Goal: Task Accomplishment & Management: Complete application form

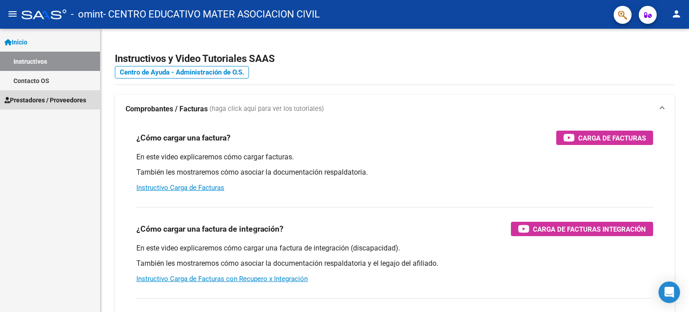
click at [56, 100] on span "Prestadores / Proveedores" at bounding box center [45, 100] width 82 height 10
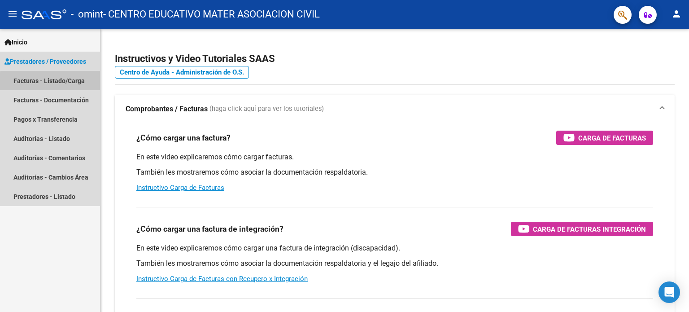
click at [56, 82] on link "Facturas - Listado/Carga" at bounding box center [50, 80] width 100 height 19
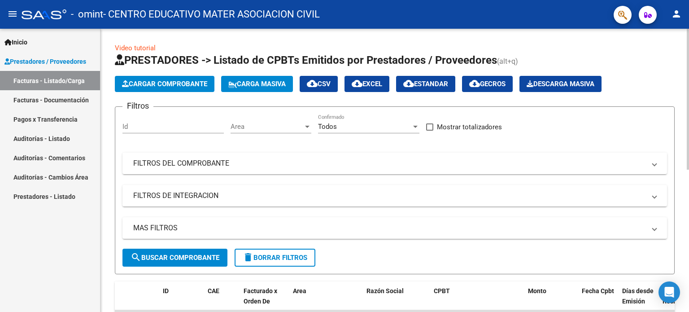
click at [154, 82] on span "Cargar Comprobante" at bounding box center [164, 84] width 85 height 8
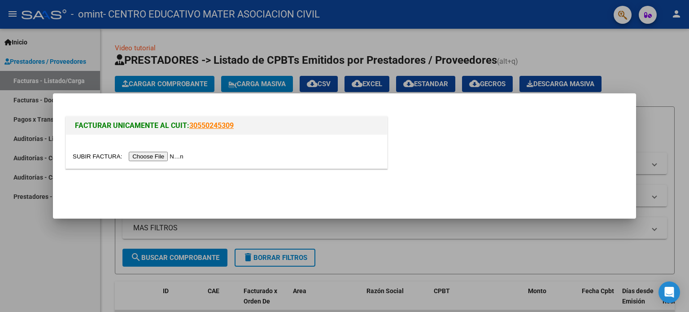
click at [161, 156] on input "file" at bounding box center [129, 156] width 113 height 9
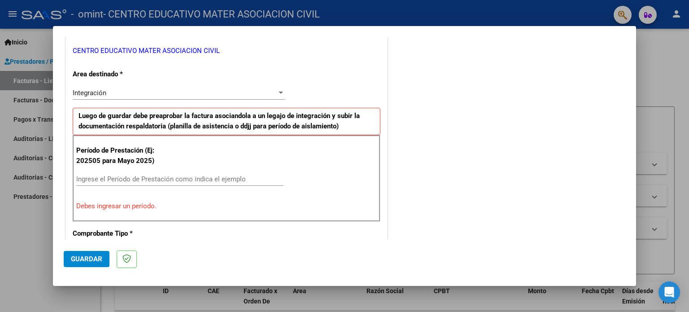
scroll to position [224, 0]
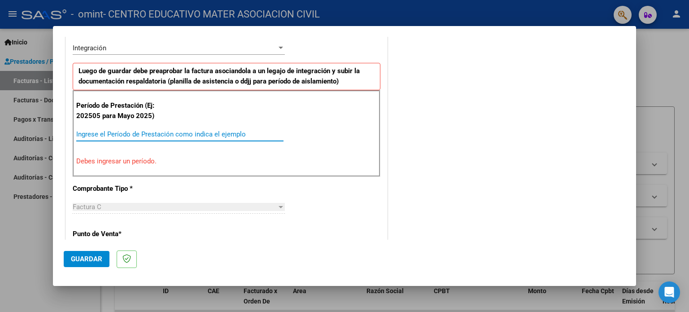
click at [103, 132] on input "Ingrese el Período de Prestación como indica el ejemplo" at bounding box center [179, 134] width 207 height 8
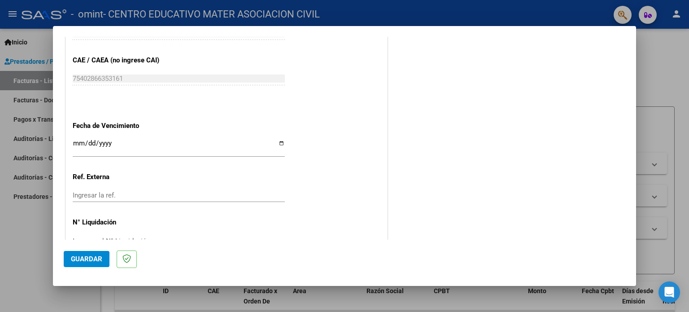
scroll to position [583, 0]
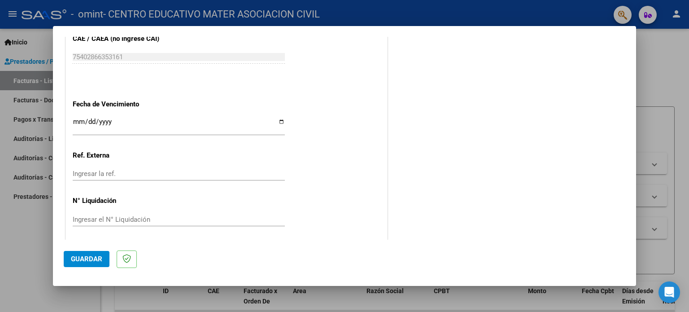
type input "202509"
click at [278, 122] on input "Ingresar la fecha" at bounding box center [179, 125] width 212 height 14
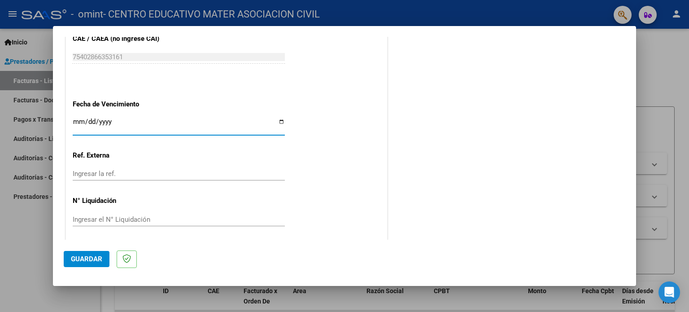
click at [278, 122] on input "Ingresar la fecha" at bounding box center [179, 125] width 212 height 14
click at [279, 122] on input "[DATE]" at bounding box center [179, 123] width 212 height 14
click at [278, 116] on input "[DATE]" at bounding box center [179, 123] width 212 height 14
type input "[DATE]"
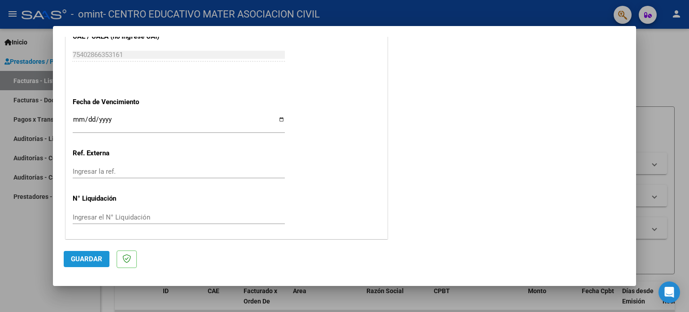
click at [90, 262] on span "Guardar" at bounding box center [86, 259] width 31 height 8
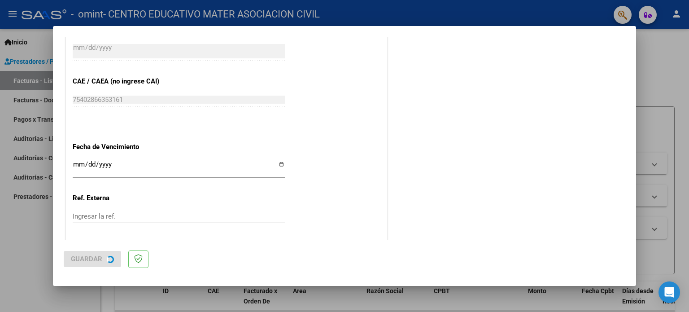
scroll to position [0, 0]
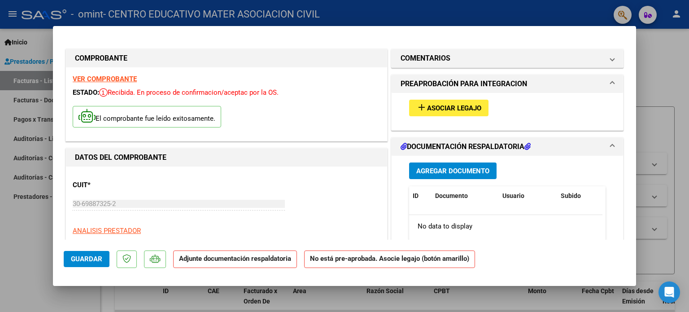
click at [429, 173] on span "Agregar Documento" at bounding box center [452, 171] width 73 height 8
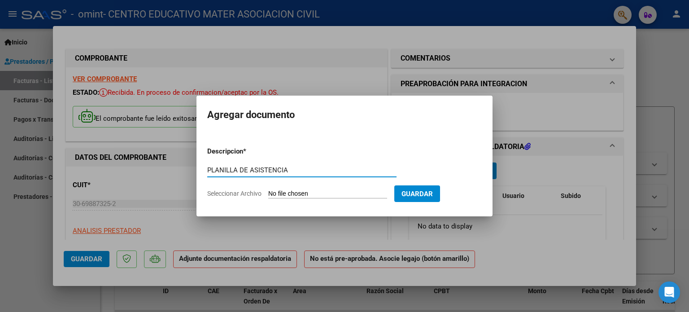
type input "PLANILLA DE ASISTENCIA"
click at [321, 194] on input "Seleccionar Archivo" at bounding box center [327, 194] width 119 height 9
type input "C:\fakepath\reg asist 092025 [PERSON_NAME].pdf"
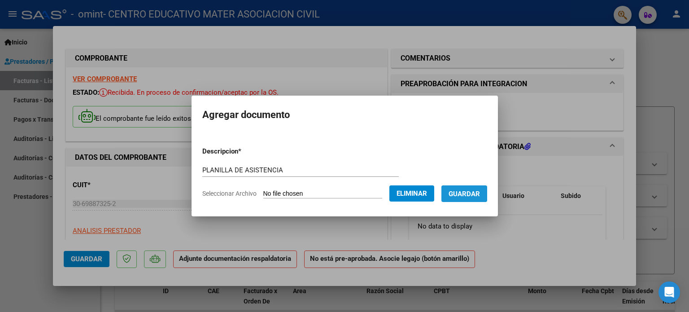
click at [463, 193] on span "Guardar" at bounding box center [464, 194] width 31 height 8
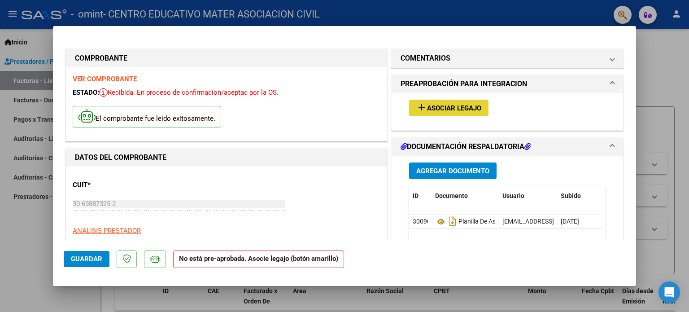
click at [418, 113] on button "add Asociar Legajo" at bounding box center [448, 108] width 79 height 17
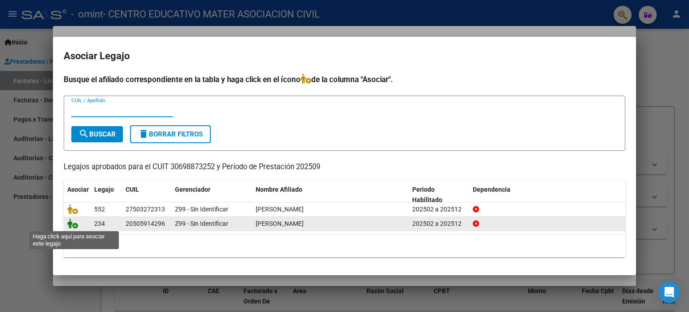
click at [72, 225] on icon at bounding box center [72, 223] width 11 height 10
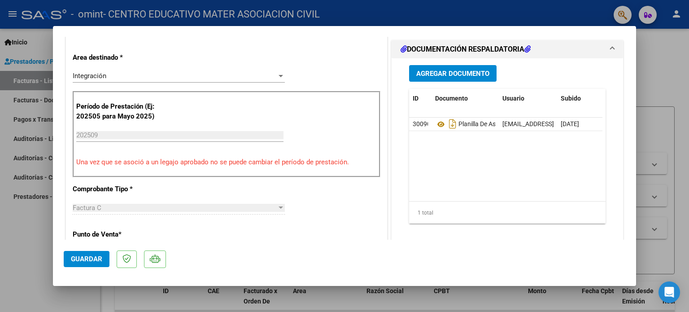
scroll to position [269, 0]
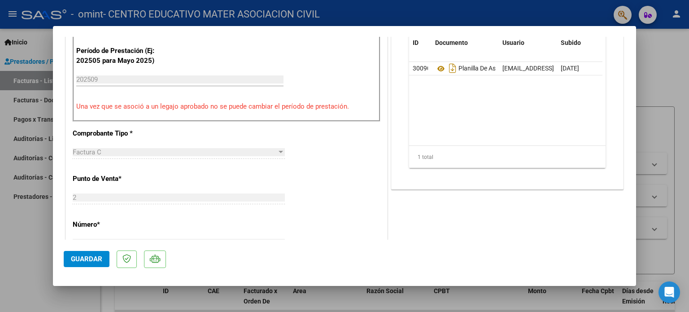
click at [89, 258] on span "Guardar" at bounding box center [86, 259] width 31 height 8
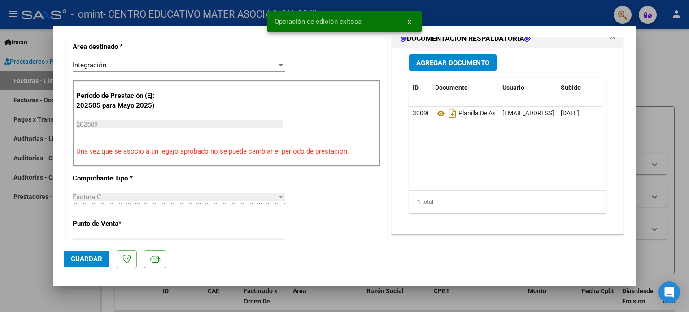
scroll to position [0, 0]
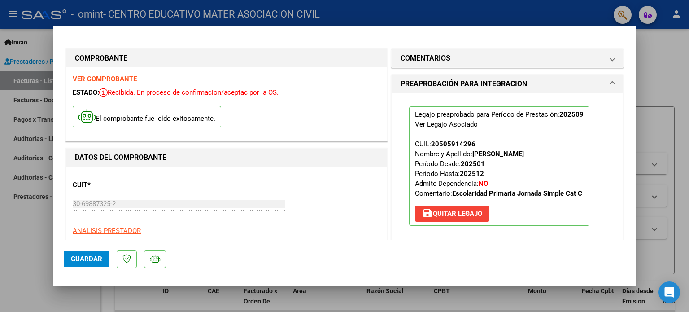
click at [29, 231] on div at bounding box center [344, 156] width 689 height 312
type input "$ 0,00"
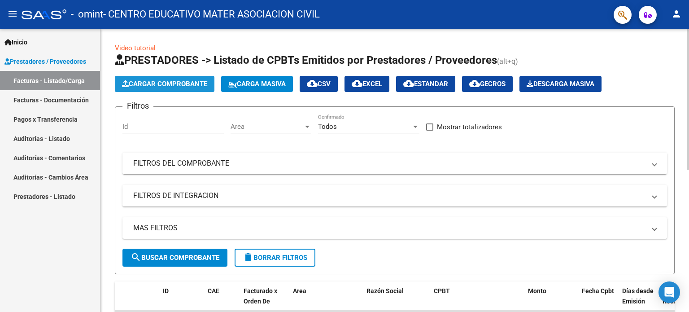
click at [155, 87] on span "Cargar Comprobante" at bounding box center [164, 84] width 85 height 8
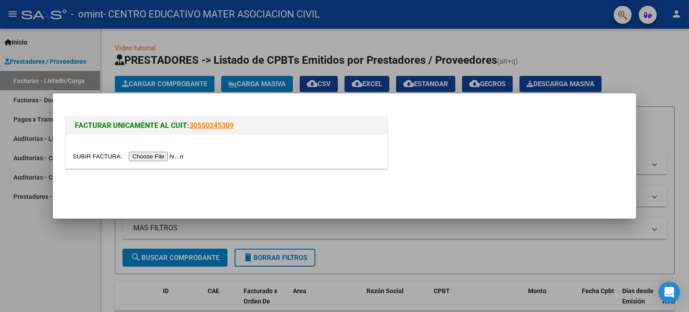
click at [170, 157] on input "file" at bounding box center [129, 156] width 113 height 9
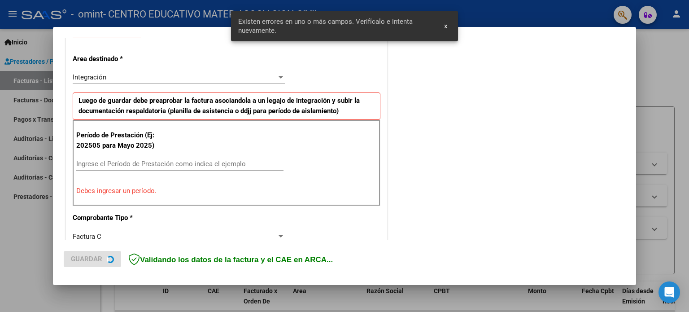
scroll to position [193, 0]
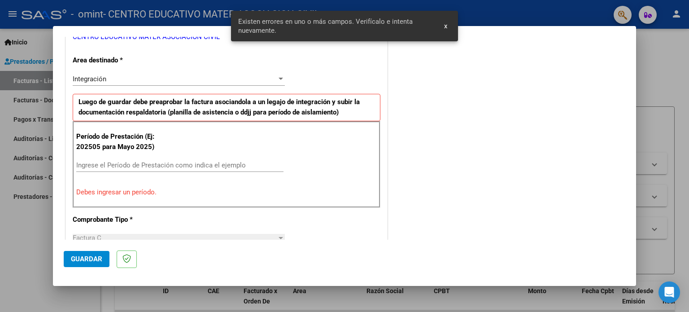
click at [144, 165] on input "Ingrese el Período de Prestación como indica el ejemplo" at bounding box center [179, 165] width 207 height 8
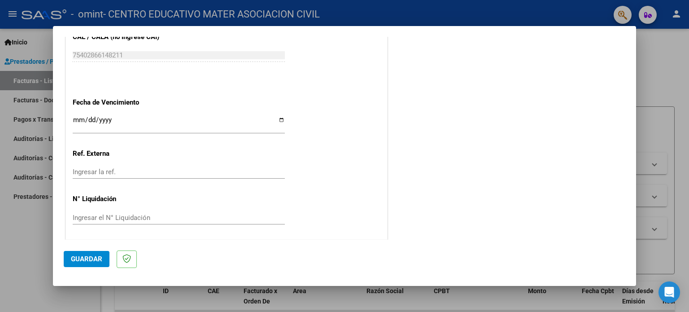
scroll to position [585, 0]
type input "202509"
click at [279, 120] on input "Ingresar la fecha" at bounding box center [179, 123] width 212 height 14
type input "[DATE]"
click at [94, 261] on span "Guardar" at bounding box center [86, 259] width 31 height 8
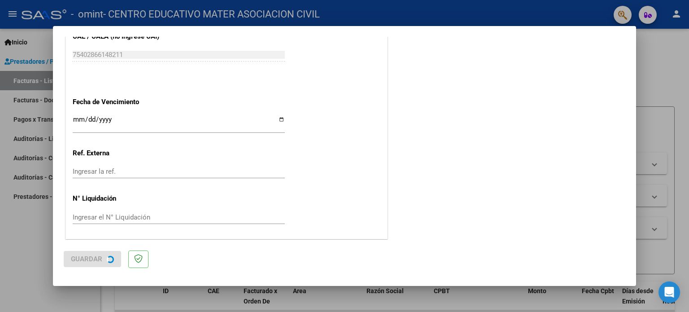
scroll to position [0, 0]
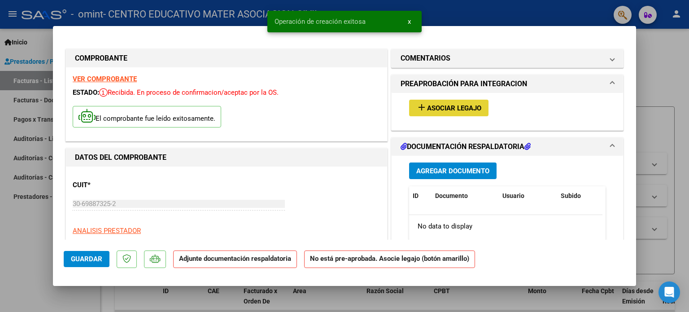
click at [445, 110] on span "Asociar Legajo" at bounding box center [454, 108] width 54 height 8
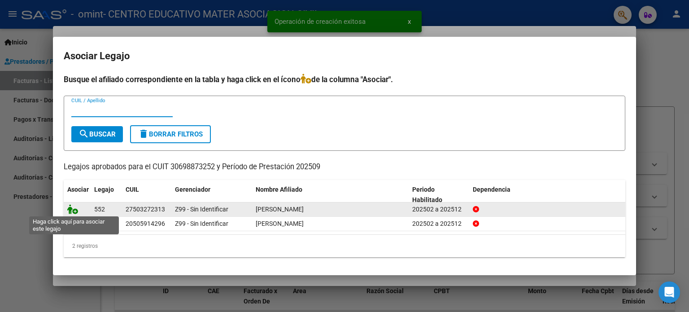
click at [70, 210] on icon at bounding box center [72, 209] width 11 height 10
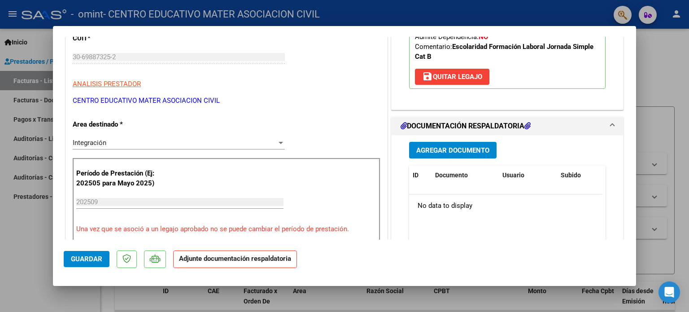
scroll to position [224, 0]
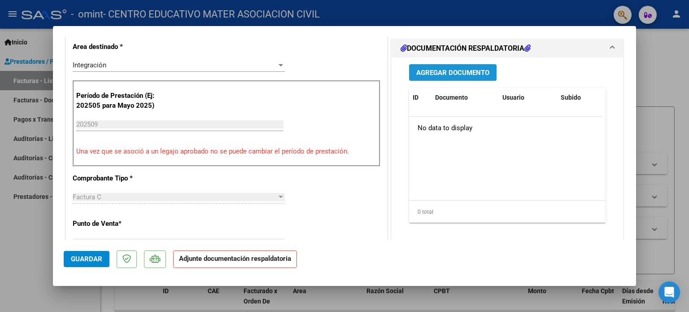
click at [450, 77] on button "Agregar Documento" at bounding box center [452, 72] width 87 height 17
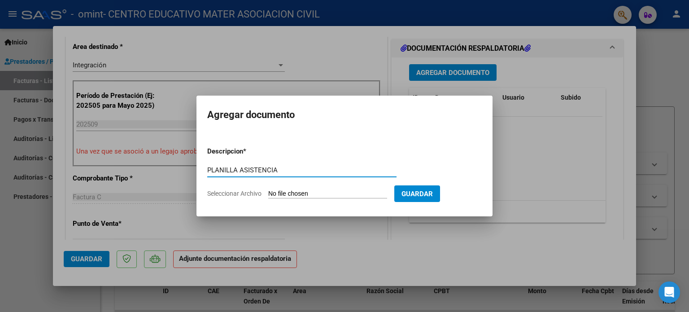
type input "PLANILLA ASISTENCIA"
click at [295, 188] on form "Descripcion * PLANILLA ASISTENCIA Escriba aquí una descripcion Seleccionar Arch…" at bounding box center [344, 172] width 275 height 65
click at [305, 193] on input "Seleccionar Archivo" at bounding box center [327, 194] width 119 height 9
type input "C:\fakepath\reg asist 092025 [PERSON_NAME].pdf"
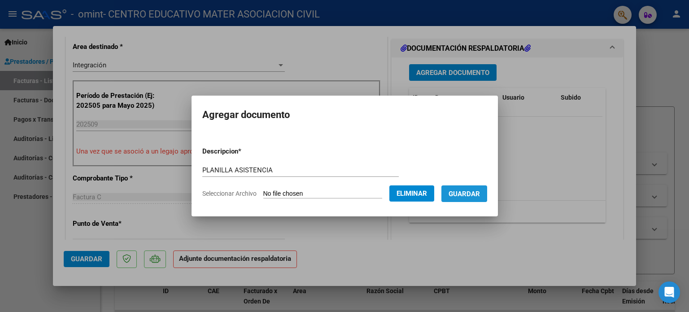
click at [480, 194] on span "Guardar" at bounding box center [464, 194] width 31 height 8
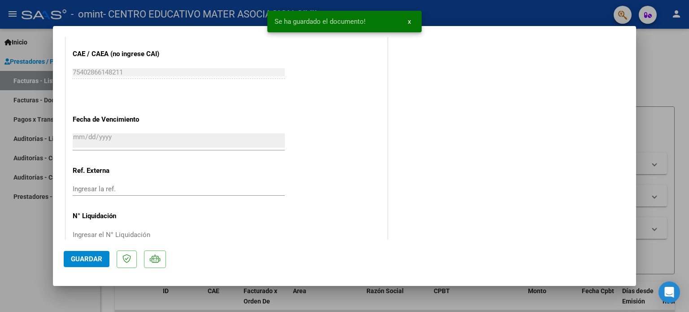
scroll to position [599, 0]
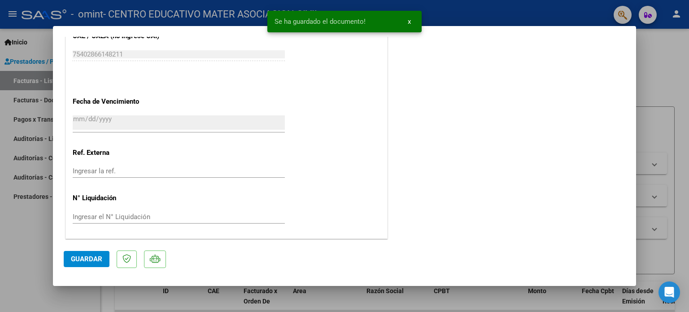
click at [82, 260] on span "Guardar" at bounding box center [86, 259] width 31 height 8
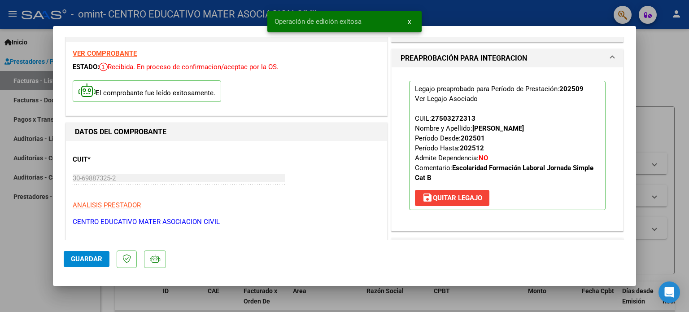
scroll to position [0, 0]
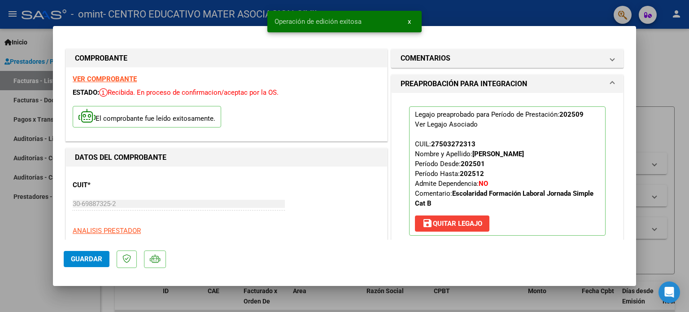
click at [9, 118] on div at bounding box center [344, 156] width 689 height 312
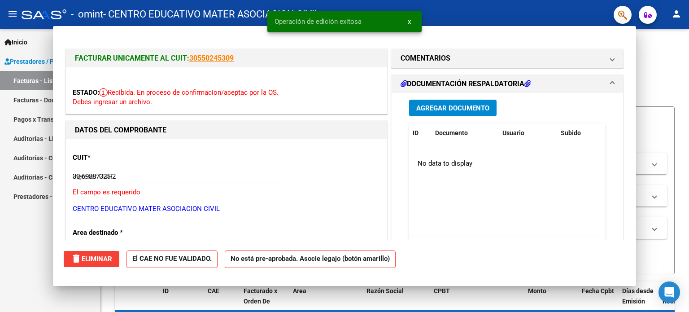
type input "$ 0,00"
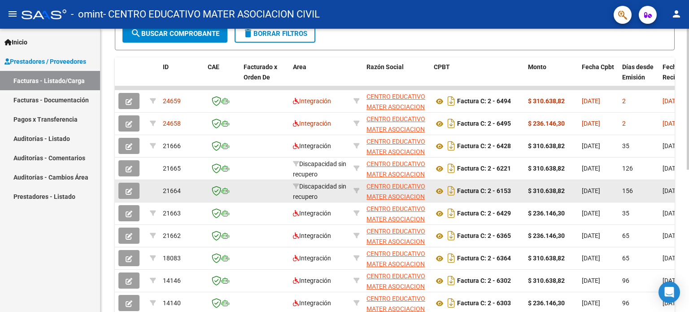
scroll to position [224, 0]
